Goal: Task Accomplishment & Management: Manage account settings

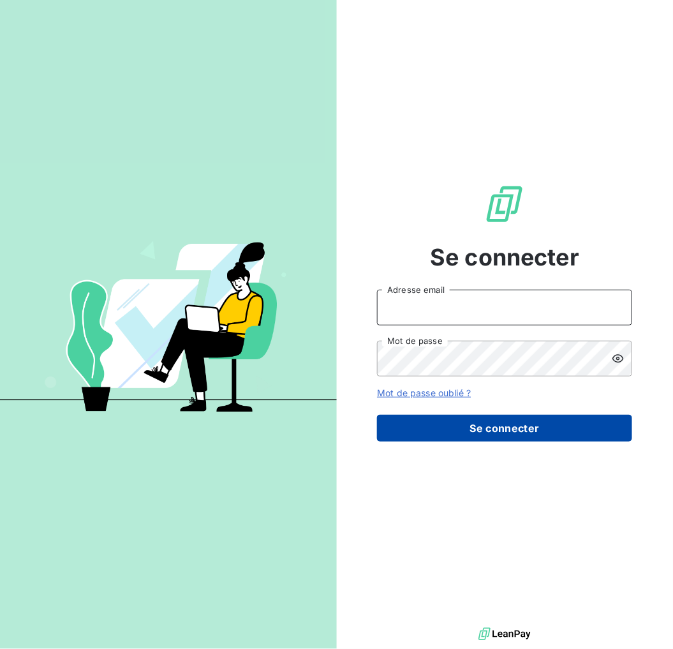
type input "[PERSON_NAME][EMAIL_ADDRESS][DOMAIN_NAME]"
click at [521, 417] on button "Se connecter" at bounding box center [504, 428] width 255 height 27
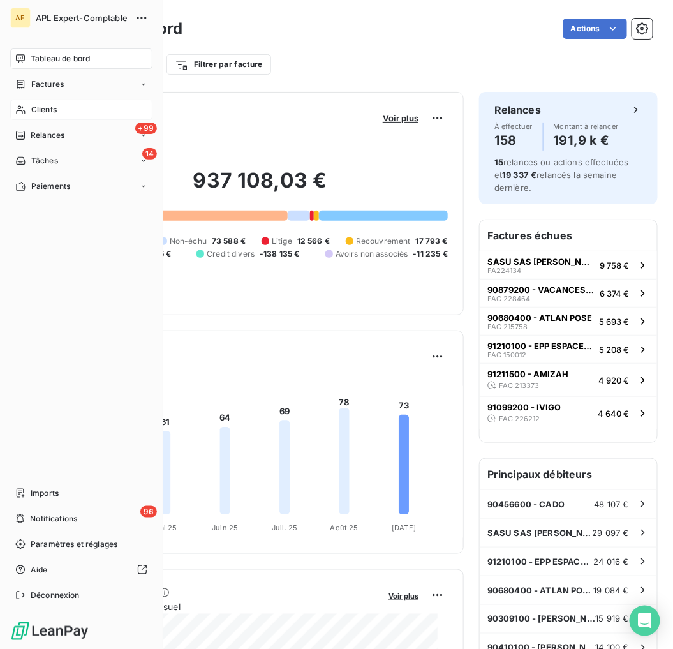
click at [33, 107] on span "Clients" at bounding box center [44, 109] width 26 height 11
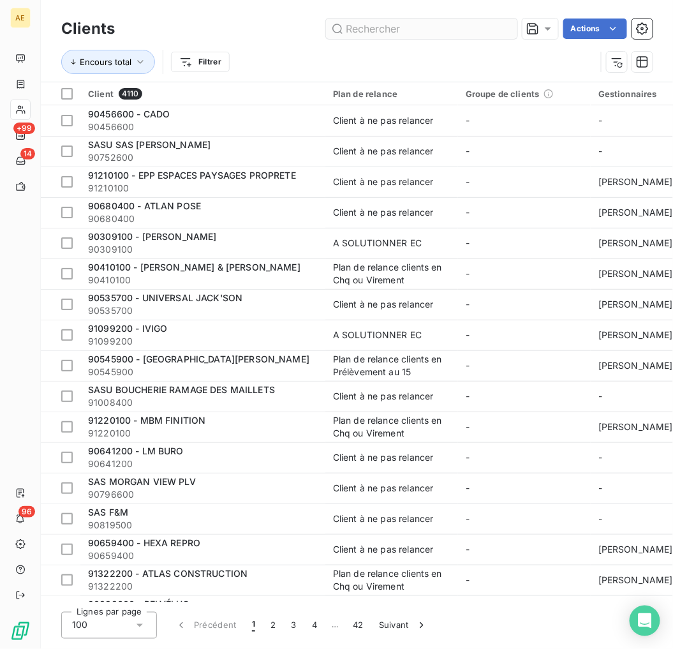
click at [438, 29] on input "text" at bounding box center [421, 28] width 191 height 20
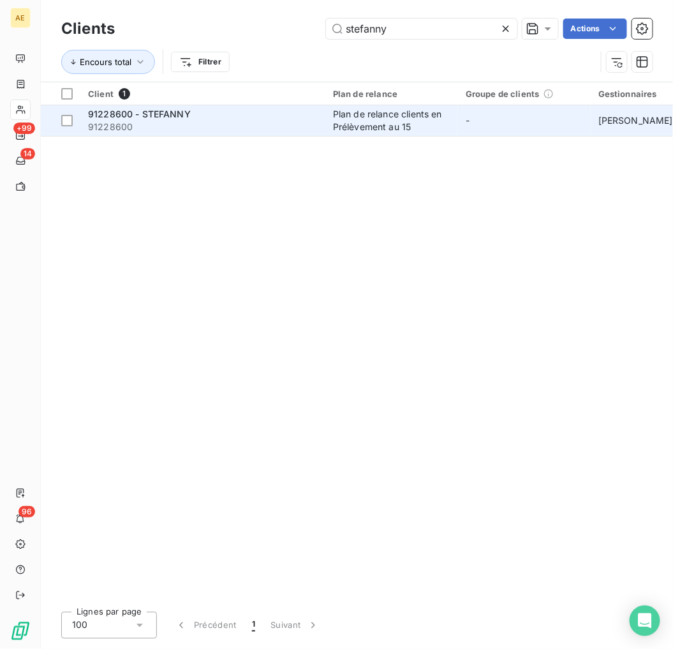
type input "stefanny"
click at [242, 122] on span "91228600" at bounding box center [203, 127] width 230 height 13
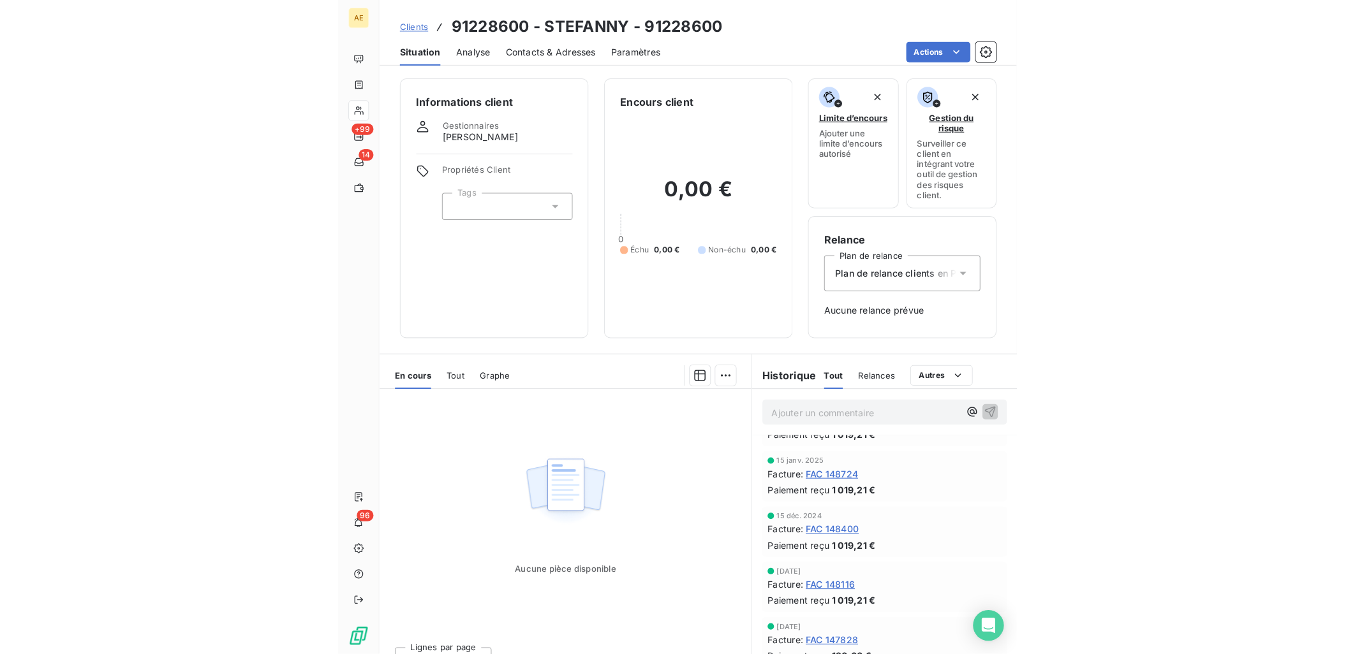
scroll to position [496, 0]
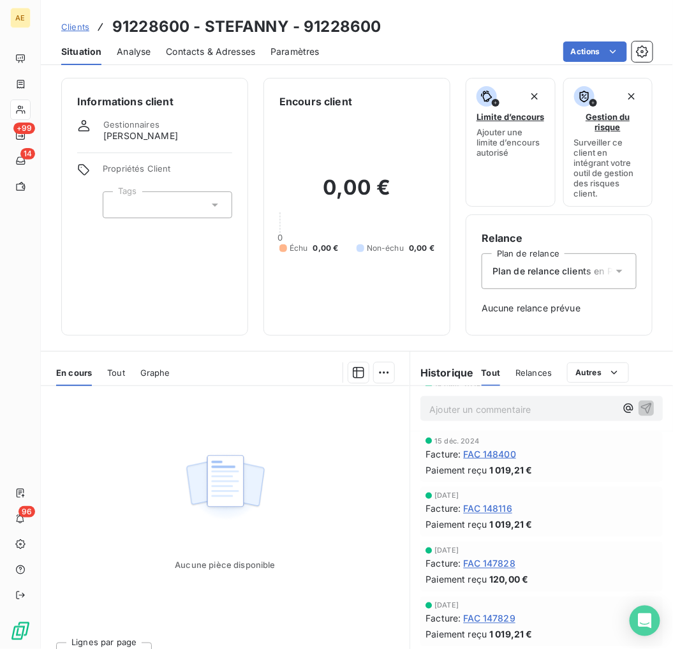
click at [480, 558] on span "FAC 147828" at bounding box center [489, 563] width 52 height 13
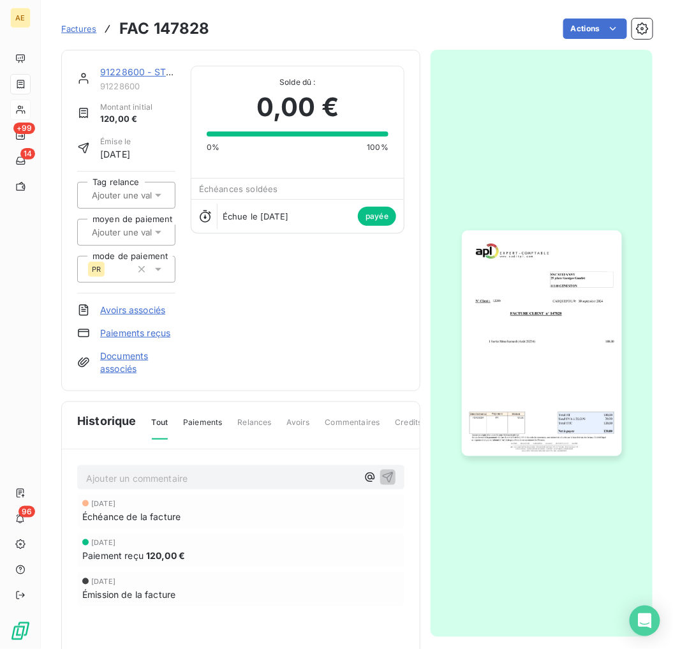
click at [550, 392] on img "button" at bounding box center [542, 343] width 160 height 226
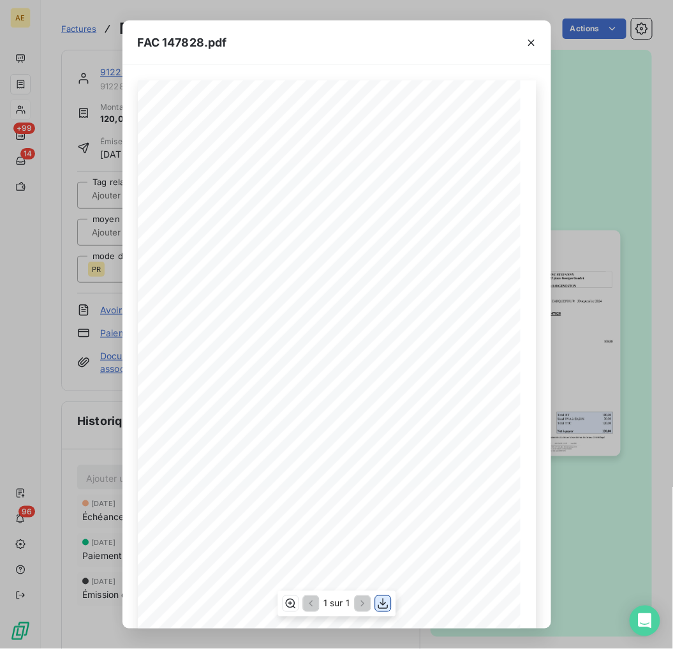
click at [383, 605] on icon "button" at bounding box center [383, 603] width 10 height 11
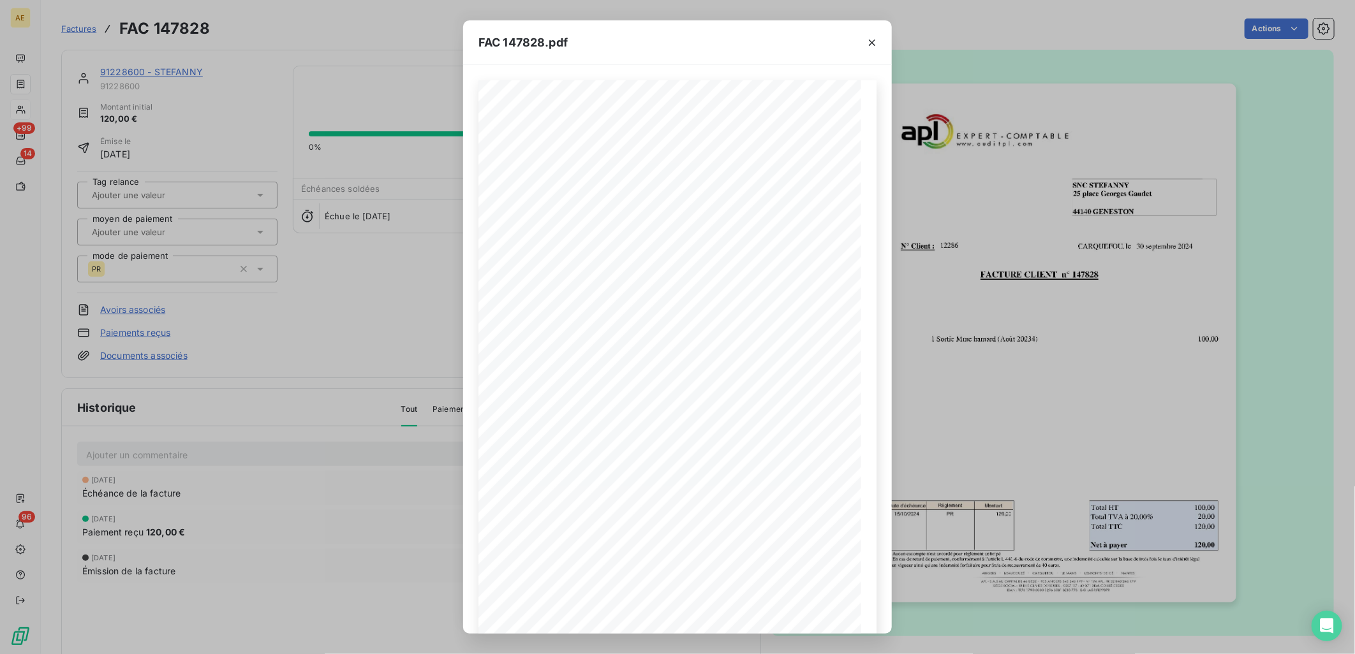
drag, startPoint x: 871, startPoint y: 45, endPoint x: 818, endPoint y: 59, distance: 54.8
click at [672, 46] on icon "button" at bounding box center [872, 42] width 13 height 13
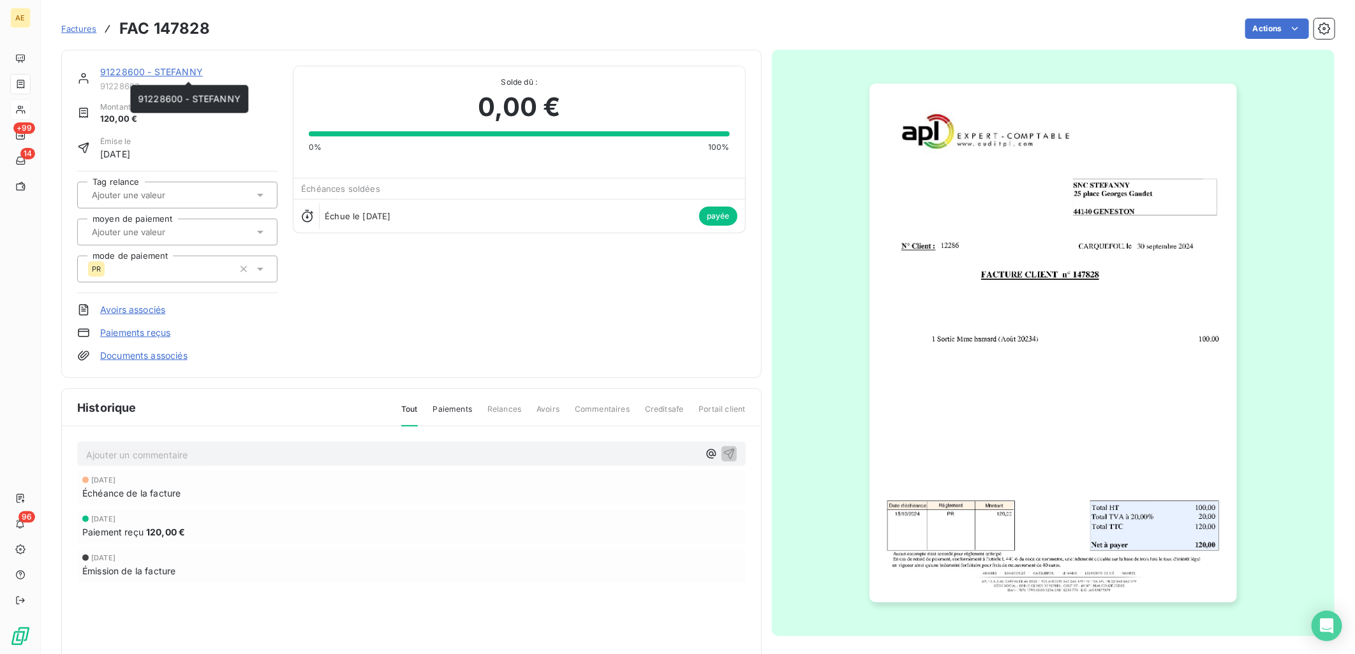
click at [188, 68] on link "91228600 - STEFANNY" at bounding box center [151, 71] width 103 height 11
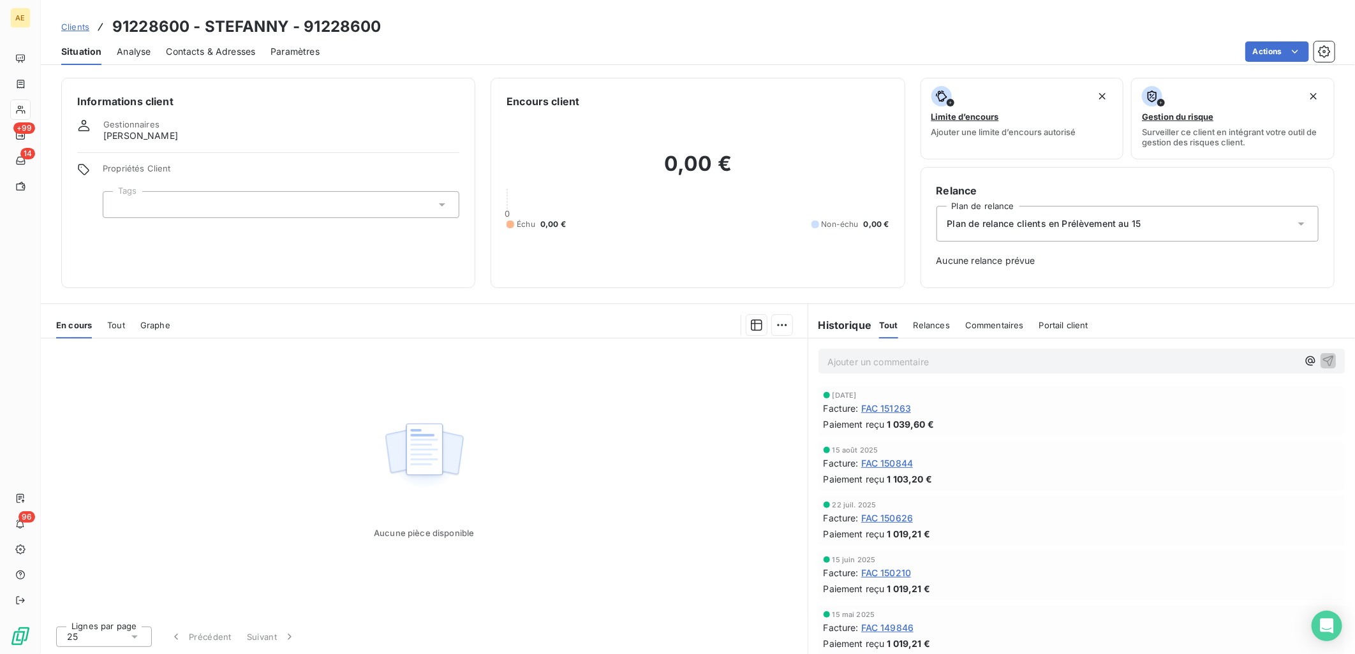
click at [85, 30] on span "Clients" at bounding box center [75, 27] width 28 height 10
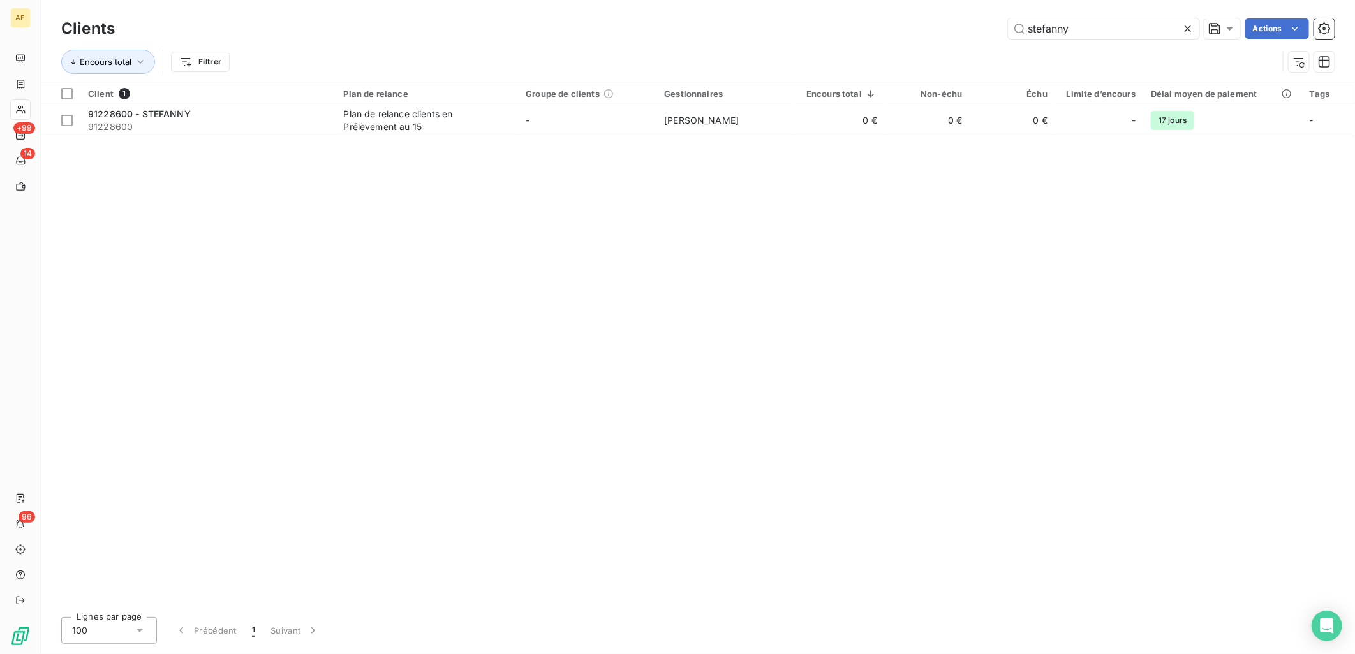
drag, startPoint x: 1072, startPoint y: 29, endPoint x: 906, endPoint y: 29, distance: 166.5
click at [672, 29] on div "stefanny Actions" at bounding box center [732, 28] width 1204 height 20
drag, startPoint x: 1065, startPoint y: 29, endPoint x: 662, endPoint y: 14, distance: 403.4
click at [672, 23] on div "smile Actions" at bounding box center [732, 28] width 1204 height 20
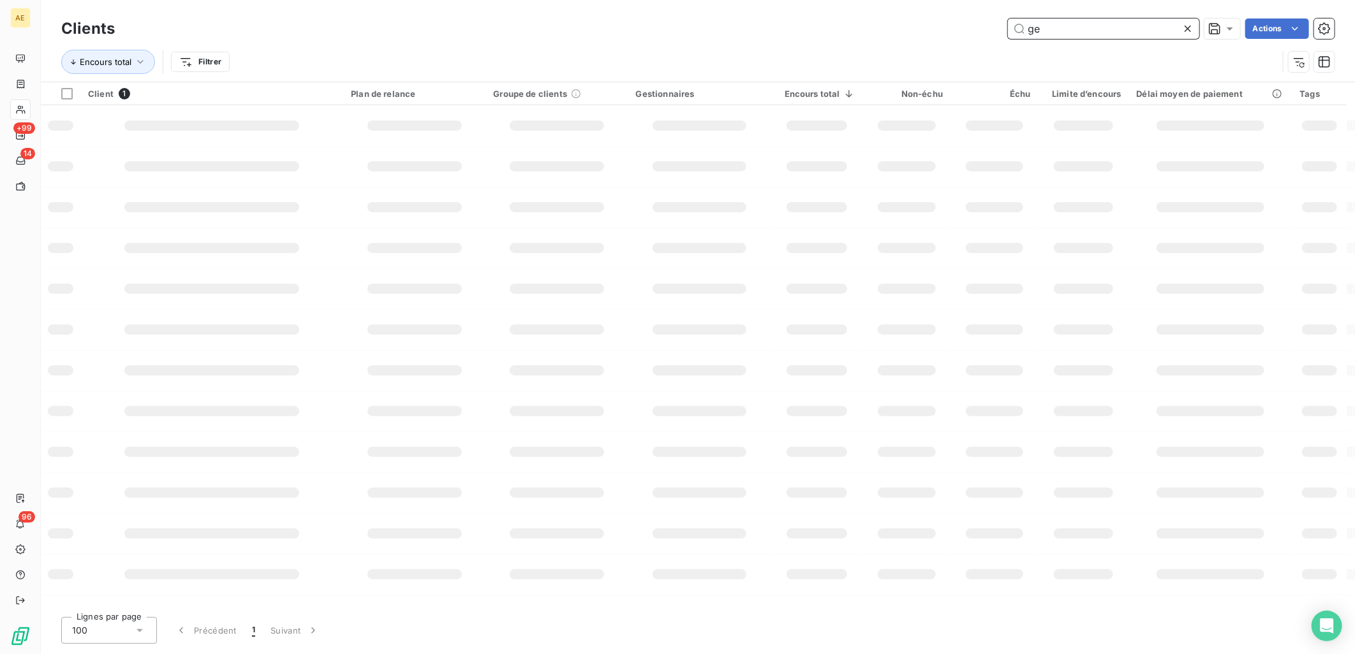
type input "g"
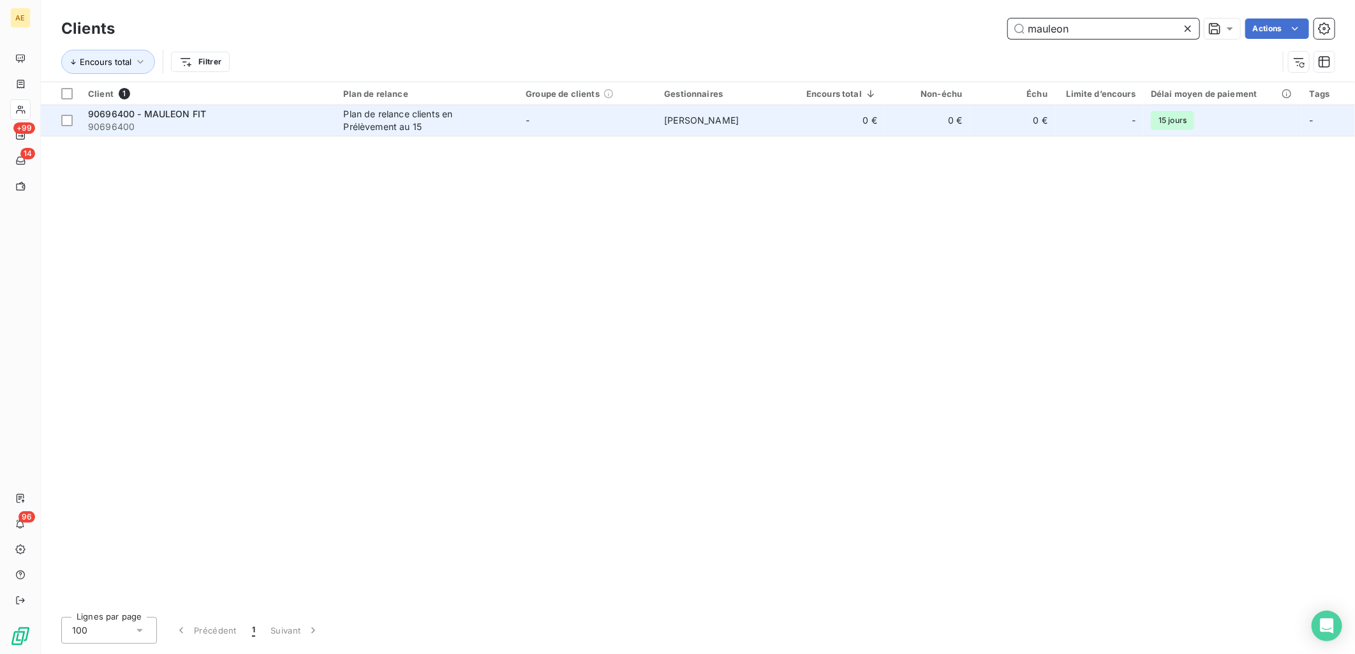
type input "mauleon"
click at [276, 118] on div "90696400 - MAULEON FIT" at bounding box center [208, 114] width 240 height 13
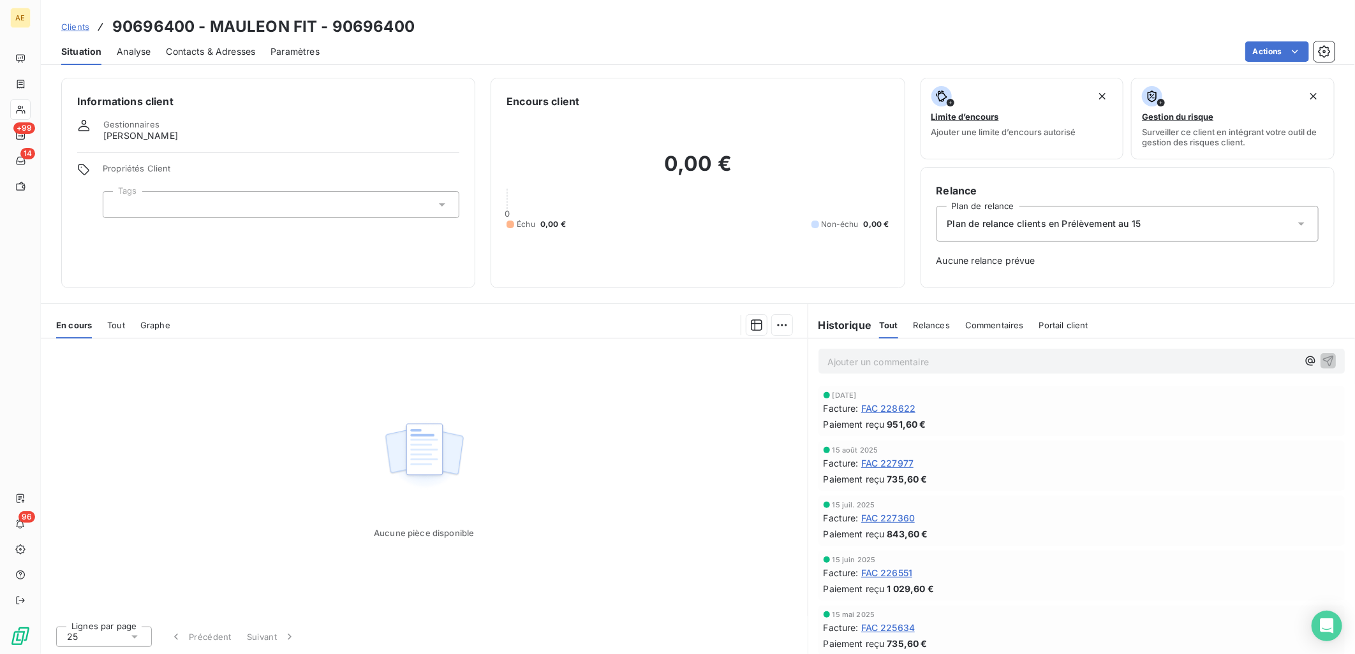
click at [75, 26] on span "Clients" at bounding box center [75, 27] width 28 height 10
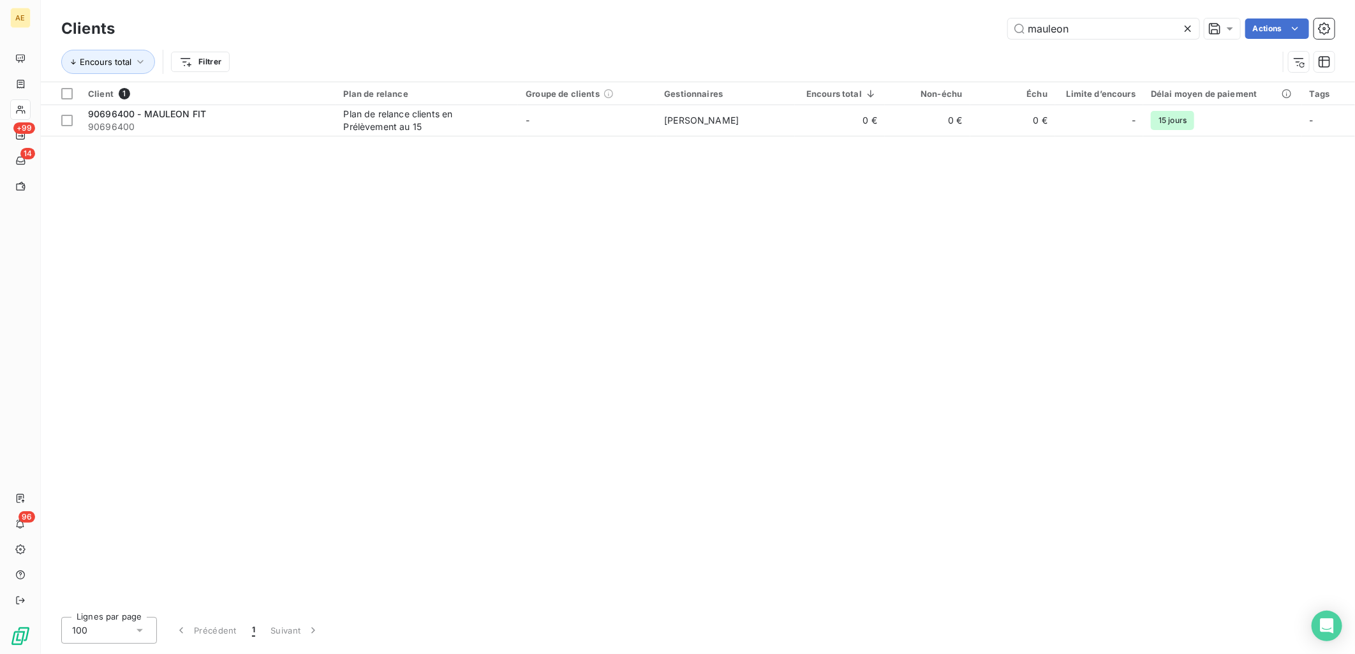
drag, startPoint x: 1010, startPoint y: 32, endPoint x: 860, endPoint y: 39, distance: 150.1
click at [672, 37] on div "mauleon Actions" at bounding box center [732, 28] width 1204 height 20
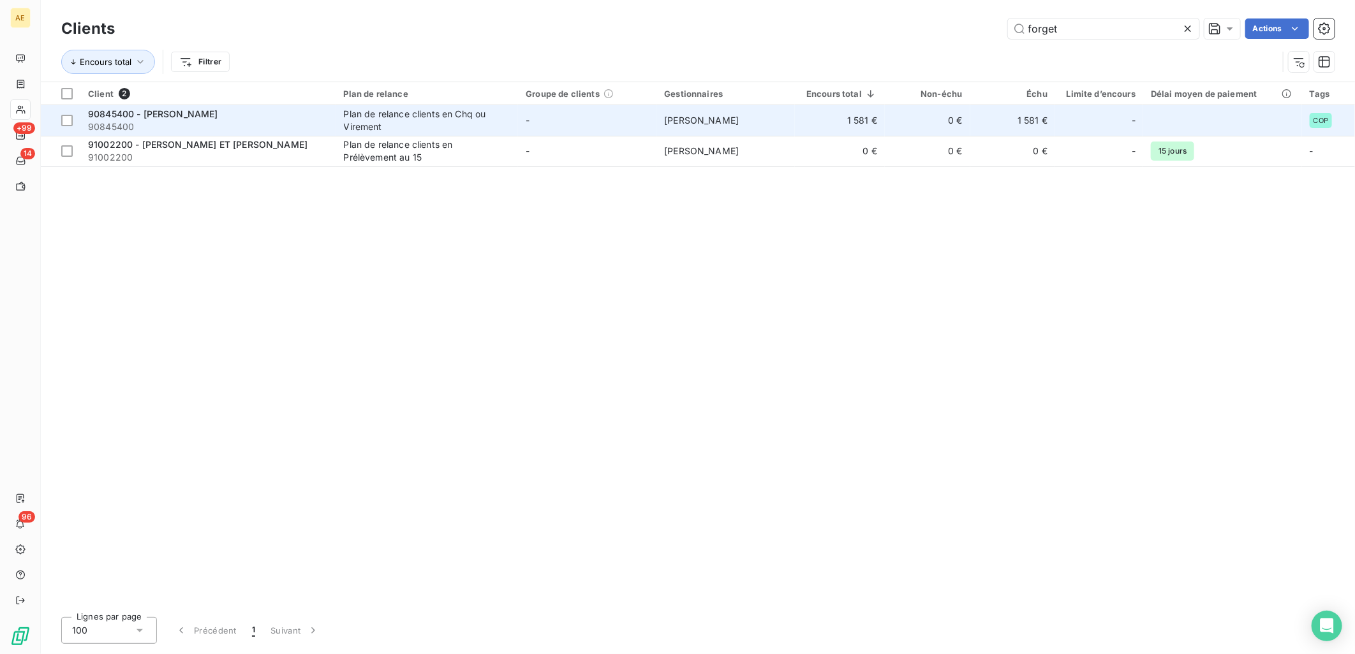
type input "forget"
click at [272, 111] on div "90845400 - [PERSON_NAME]" at bounding box center [208, 114] width 240 height 13
